Goal: Check status

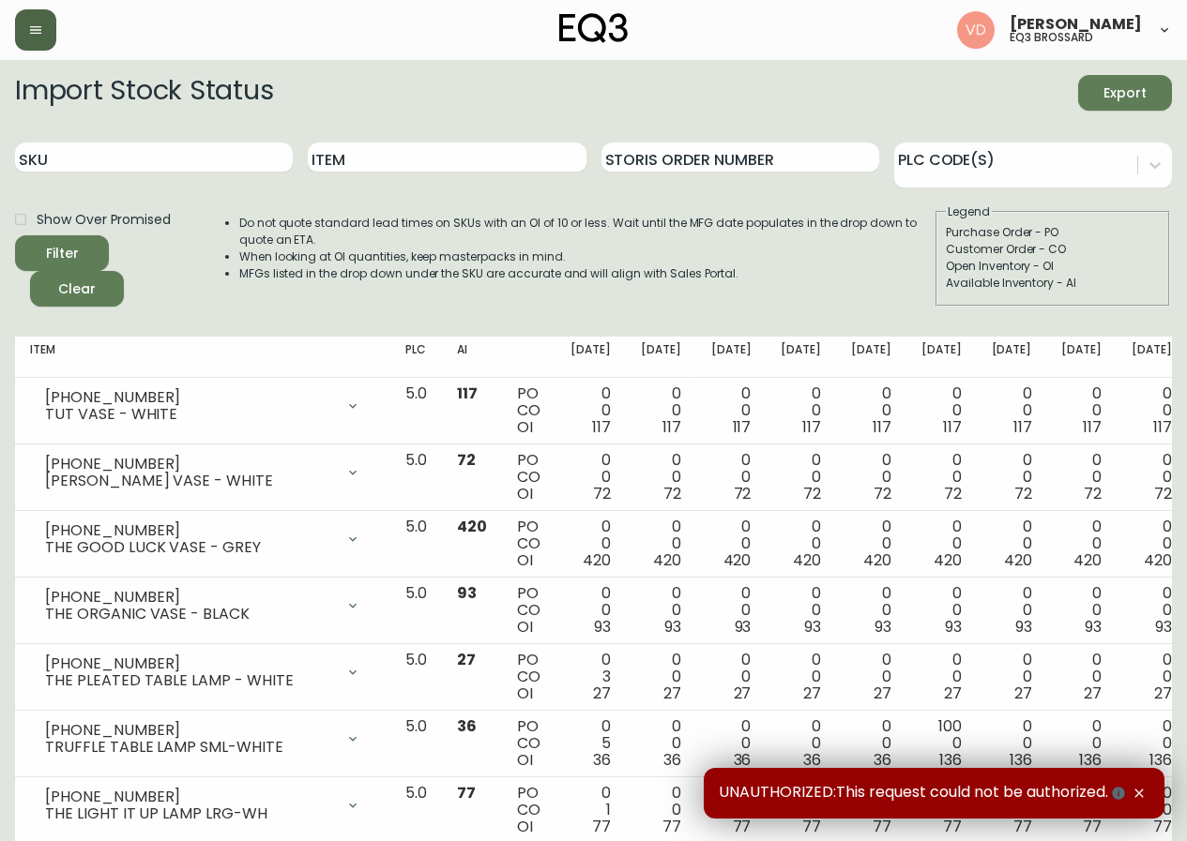
click at [41, 36] on icon "button" at bounding box center [35, 30] width 15 height 15
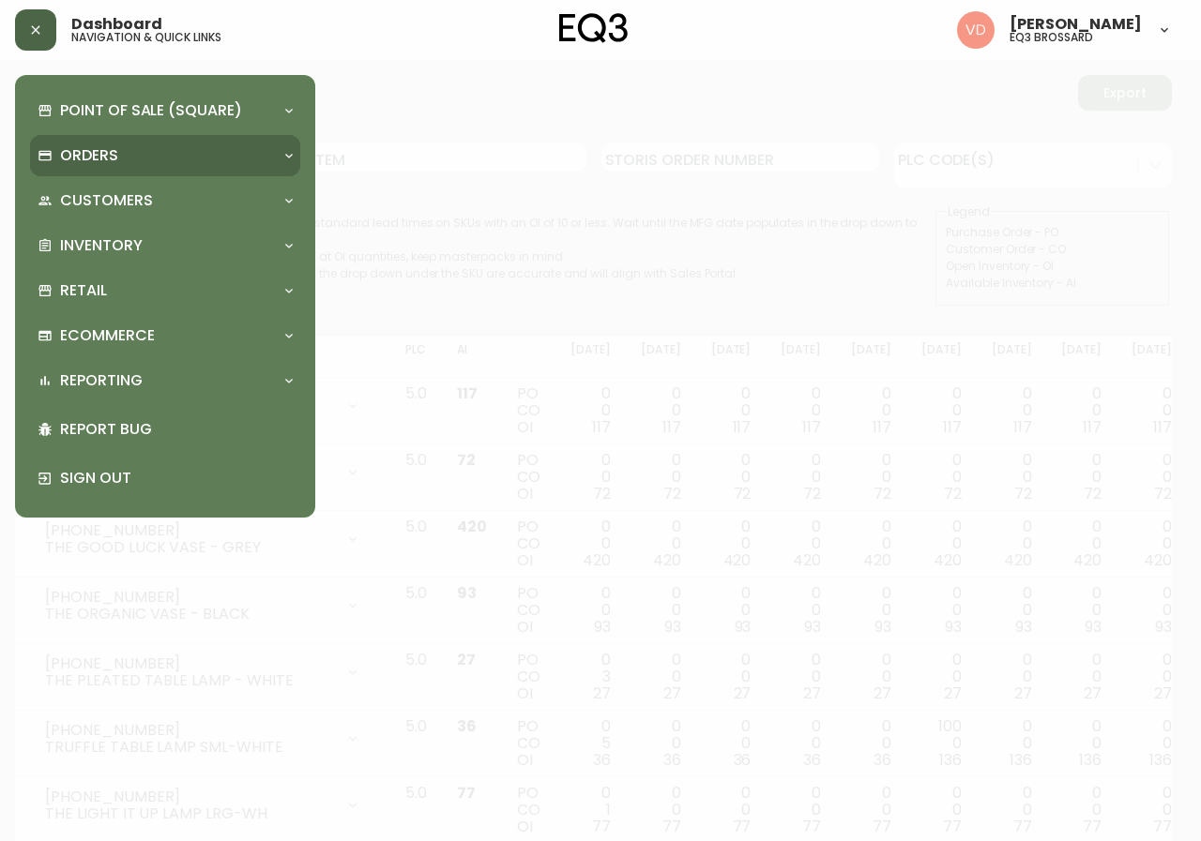
click at [164, 136] on div "Orders" at bounding box center [165, 155] width 270 height 41
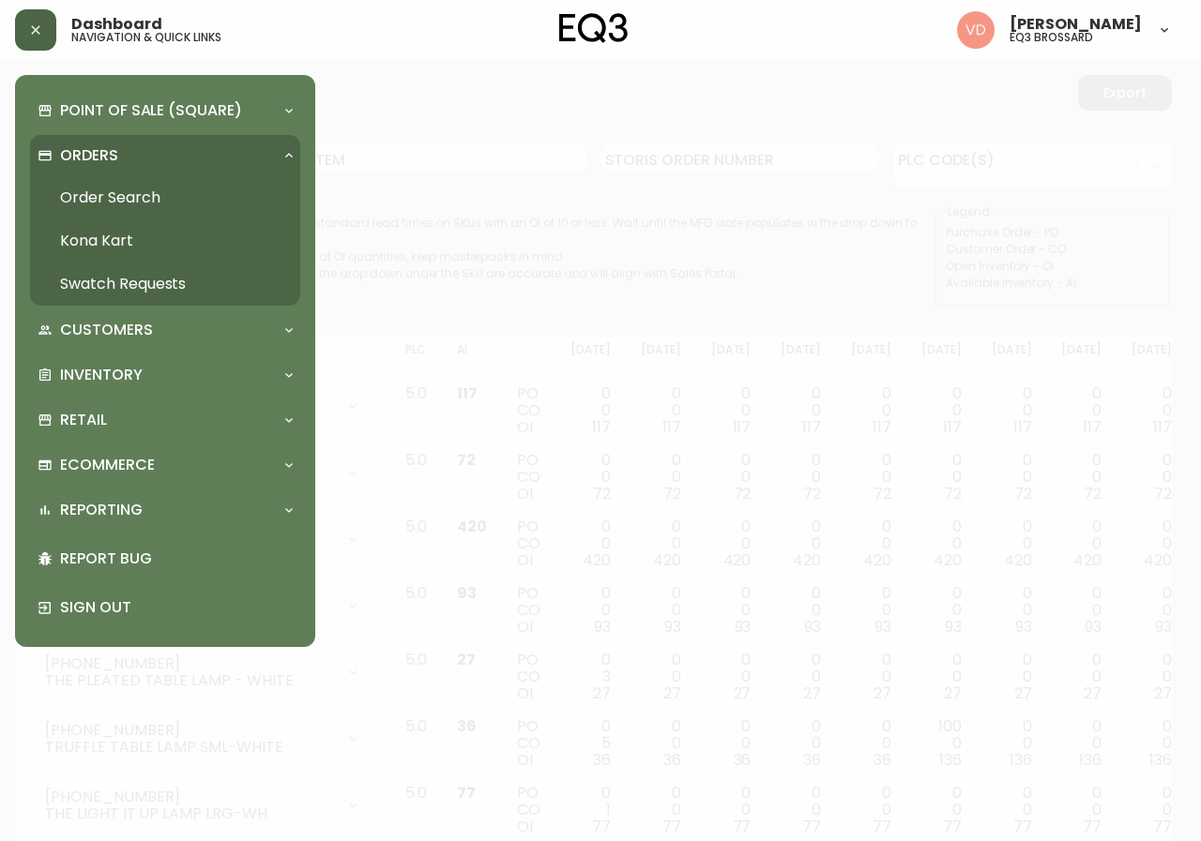
click at [159, 195] on link "Order Search" at bounding box center [165, 197] width 270 height 43
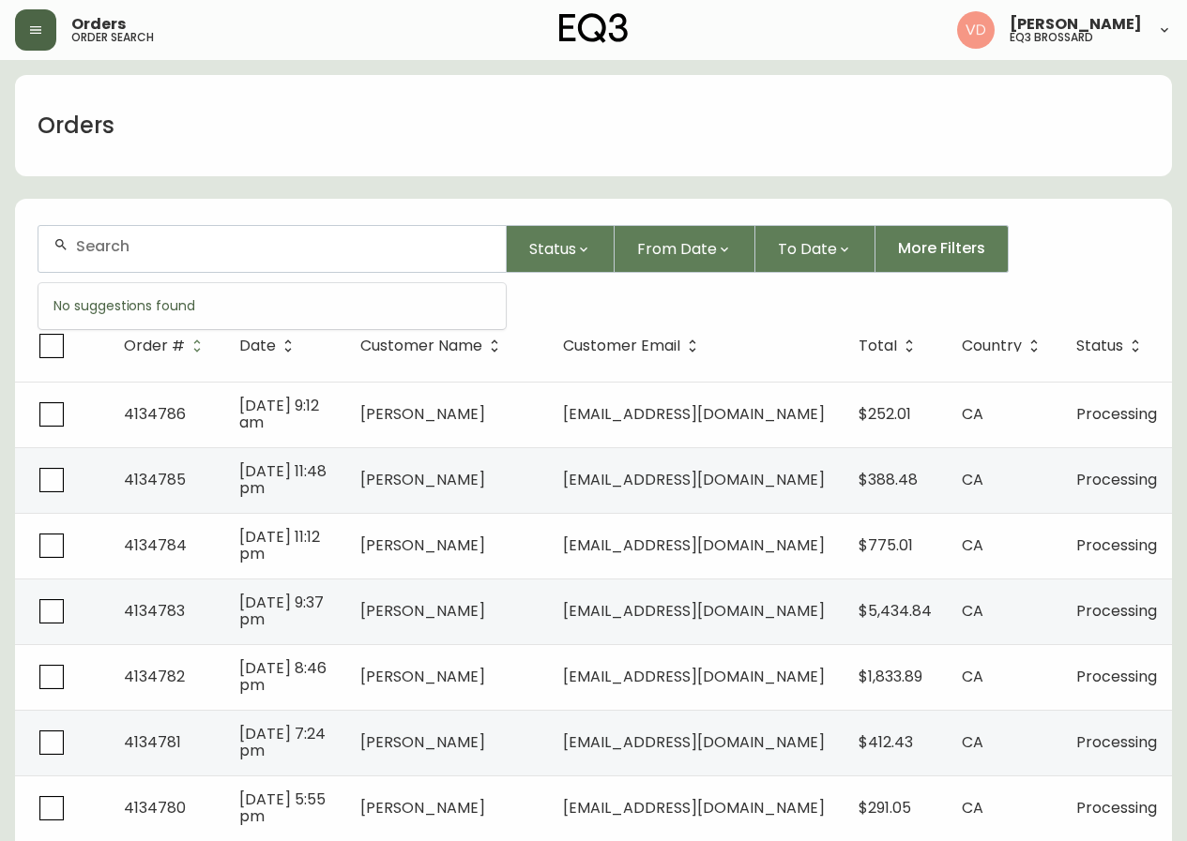
click at [273, 250] on input "text" at bounding box center [283, 246] width 415 height 18
paste input "4134050"
type input "4134050"
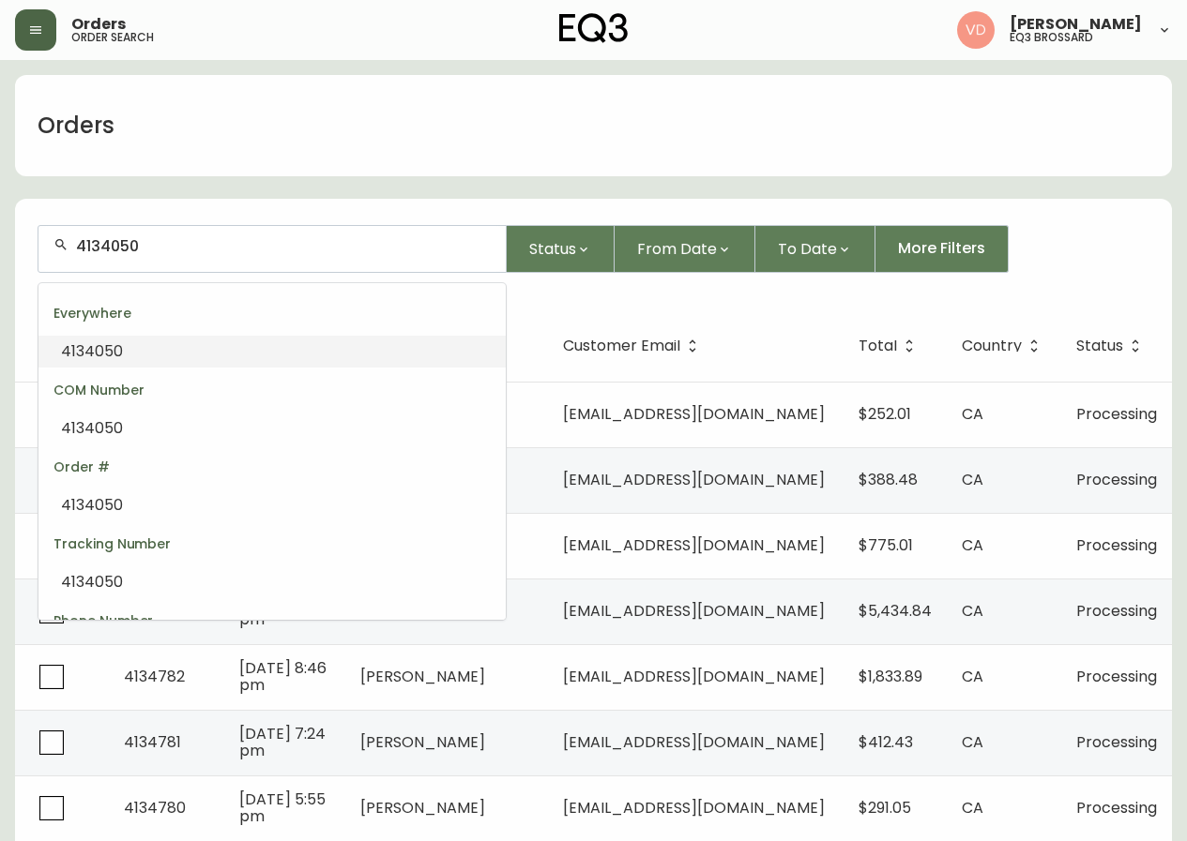
click at [189, 356] on li "4134050" at bounding box center [271, 352] width 467 height 32
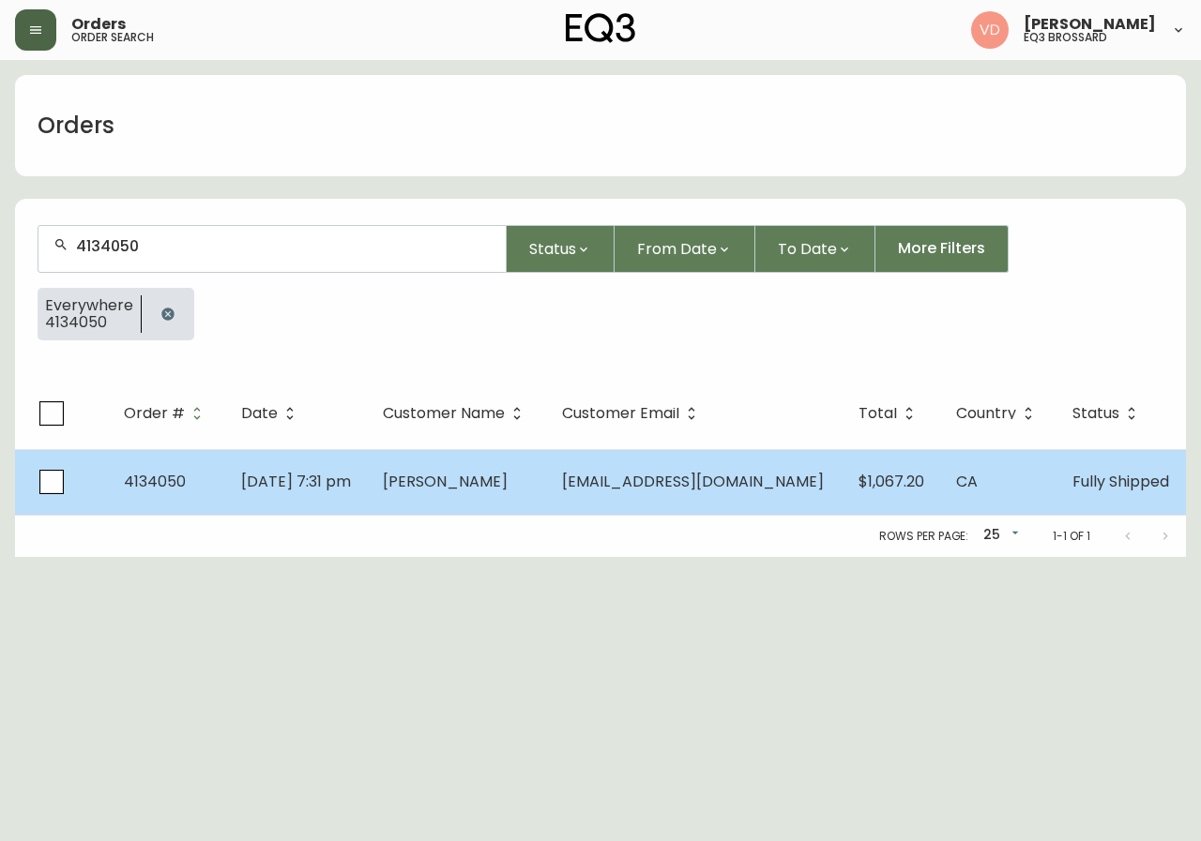
click at [547, 479] on td "[PERSON_NAME]" at bounding box center [457, 482] width 179 height 66
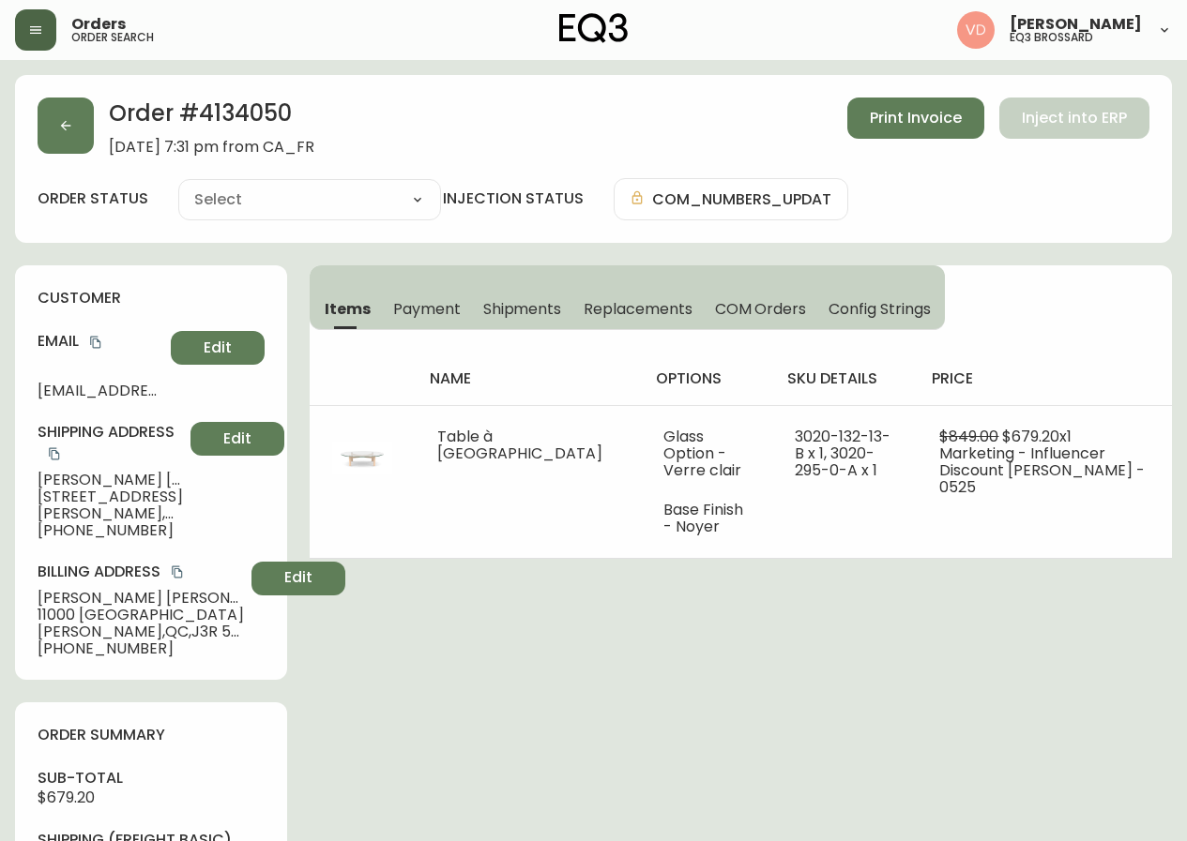
type input "Fully Shipped"
select select "FULLY_SHIPPED"
click at [424, 311] on span "Payment" at bounding box center [427, 309] width 68 height 20
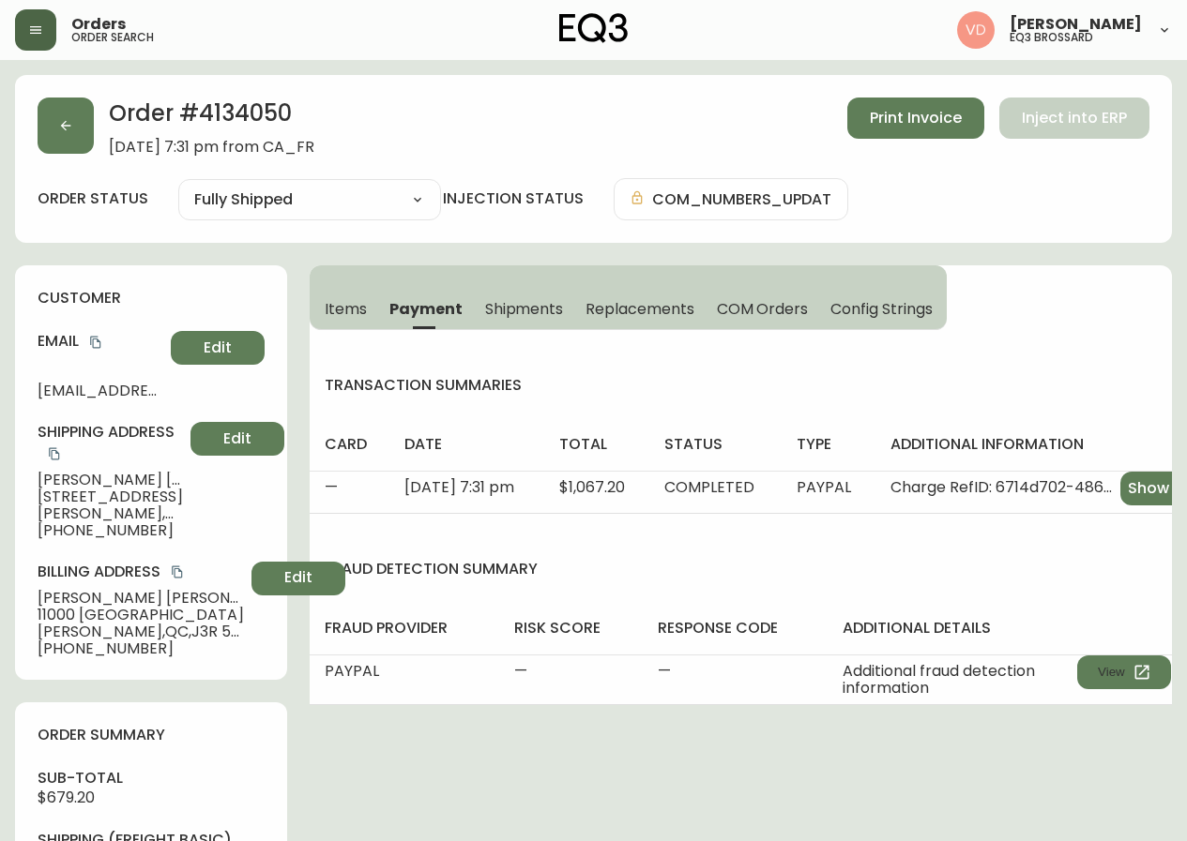
scroll to position [0, 98]
